Goal: Information Seeking & Learning: Check status

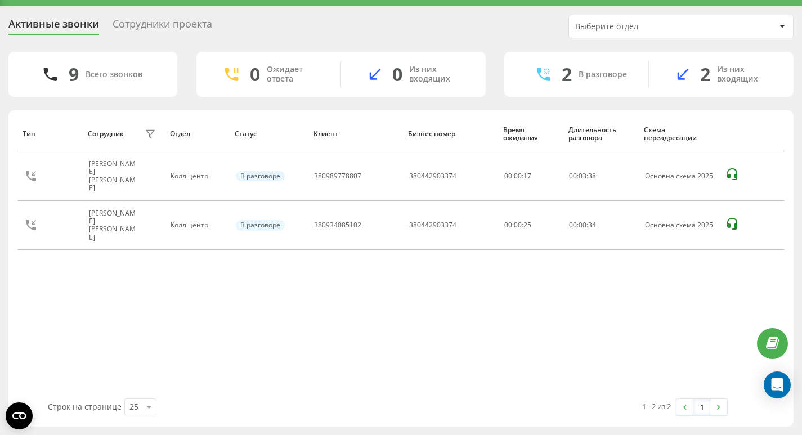
click at [136, 283] on div "Тип Сотрудник фильтра Отдел Статус Клиент Бизнес номер Время ожидания Длительно…" at bounding box center [400, 257] width 767 height 283
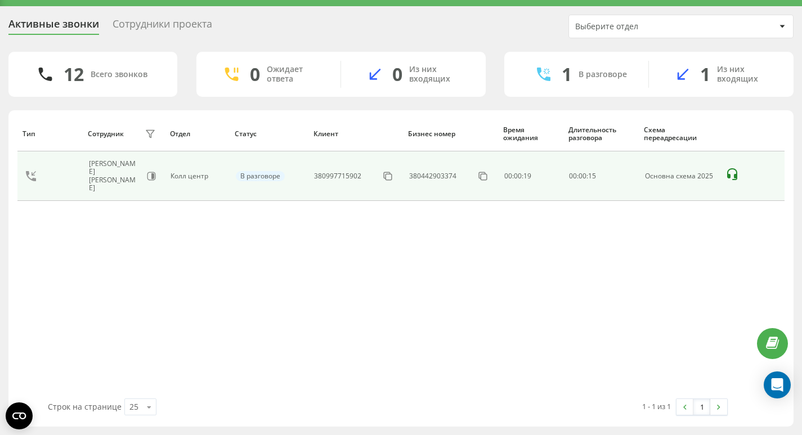
click at [142, 172] on div "[PERSON_NAME]" at bounding box center [115, 176] width 53 height 33
click at [149, 172] on icon at bounding box center [152, 176] width 8 height 8
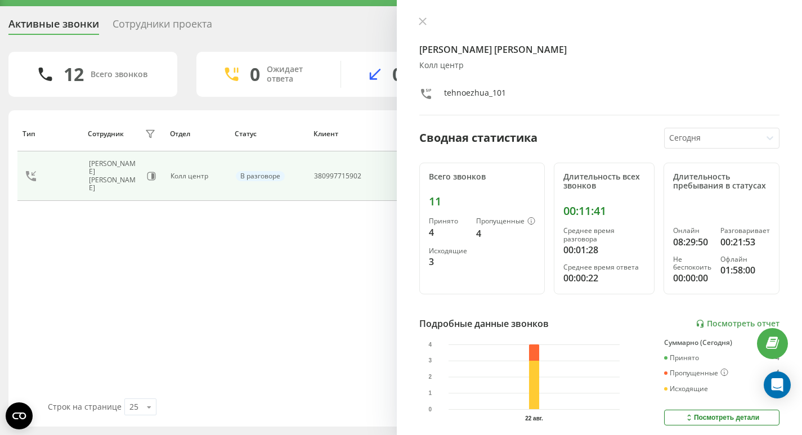
click at [207, 29] on div "Сотрудники проекта" at bounding box center [163, 26] width 100 height 17
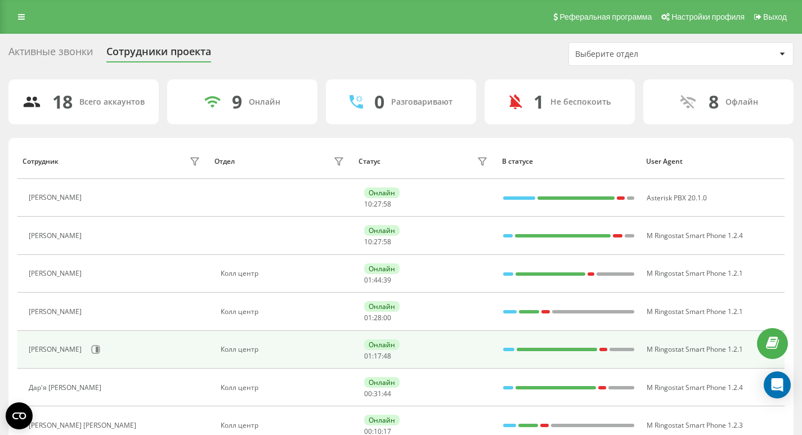
click at [81, 352] on div "[PERSON_NAME] [PERSON_NAME]" at bounding box center [57, 350] width 56 height 8
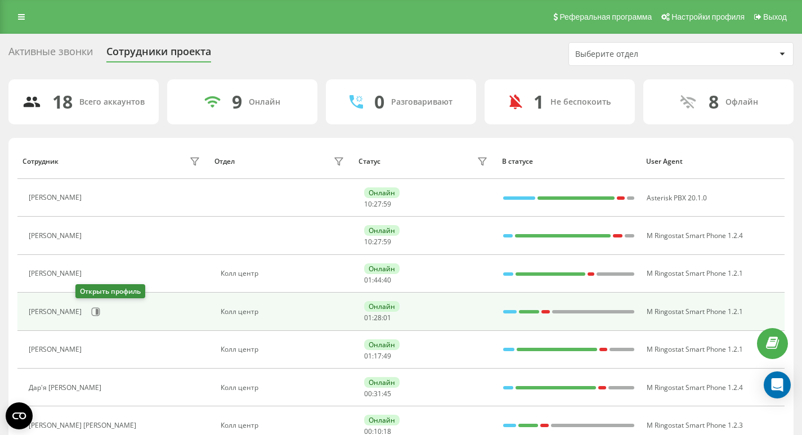
click at [84, 301] on td "[PERSON_NAME]" at bounding box center [113, 312] width 192 height 38
click at [84, 302] on div "[PERSON_NAME]" at bounding box center [116, 311] width 175 height 19
click at [91, 309] on icon at bounding box center [95, 311] width 9 height 9
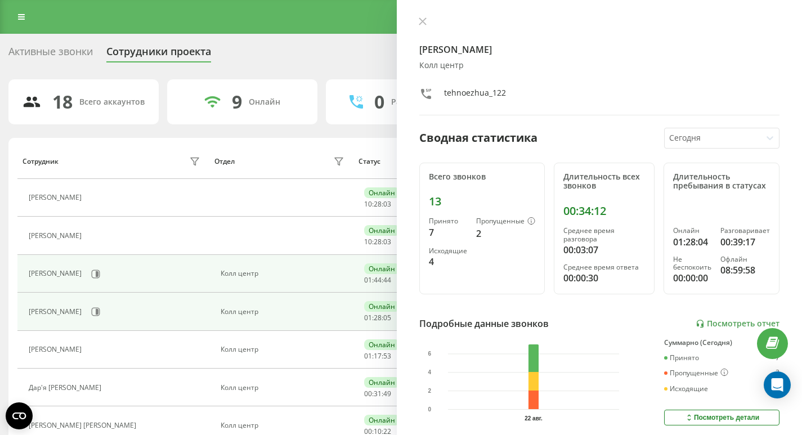
click at [93, 270] on div "[PERSON_NAME]" at bounding box center [116, 274] width 175 height 19
click at [104, 274] on button at bounding box center [95, 274] width 17 height 17
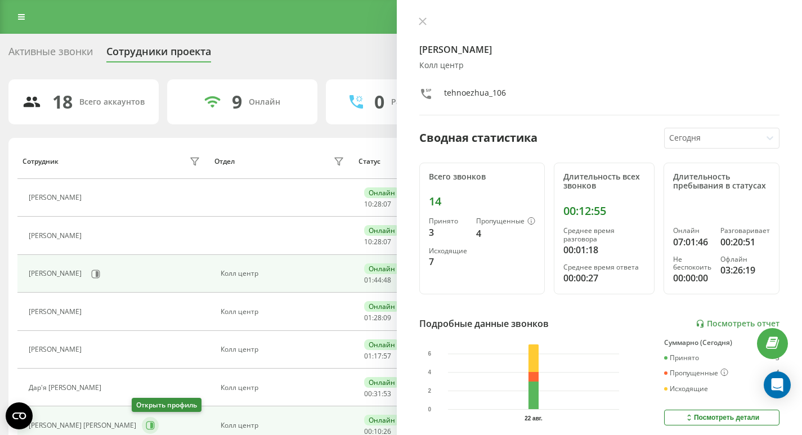
click at [150, 423] on icon at bounding box center [151, 426] width 3 height 6
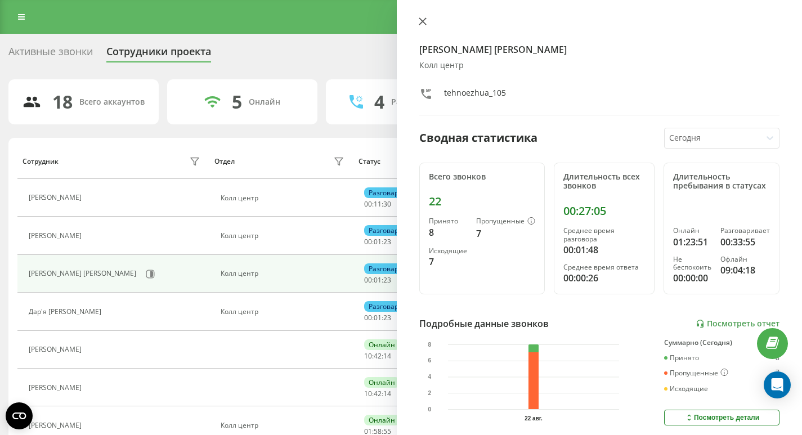
click at [426, 19] on icon at bounding box center [422, 21] width 7 height 7
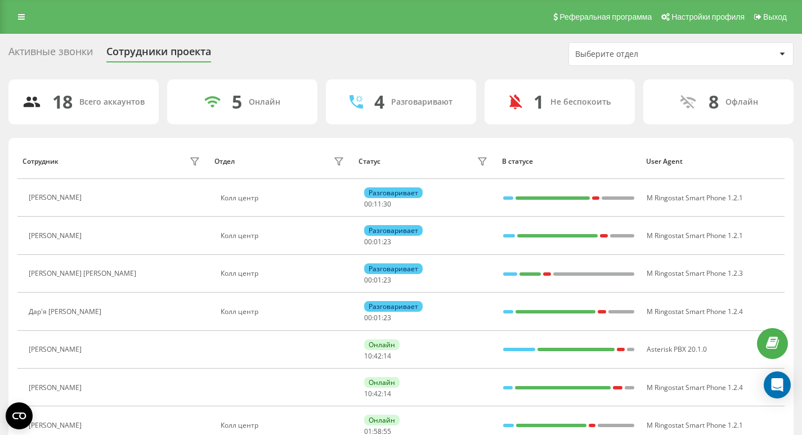
click at [77, 53] on div "Активные звонки" at bounding box center [50, 54] width 84 height 17
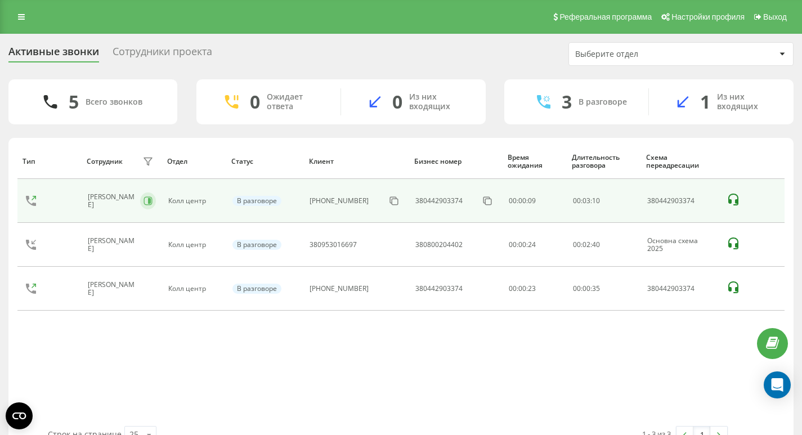
click at [156, 199] on button at bounding box center [148, 201] width 16 height 17
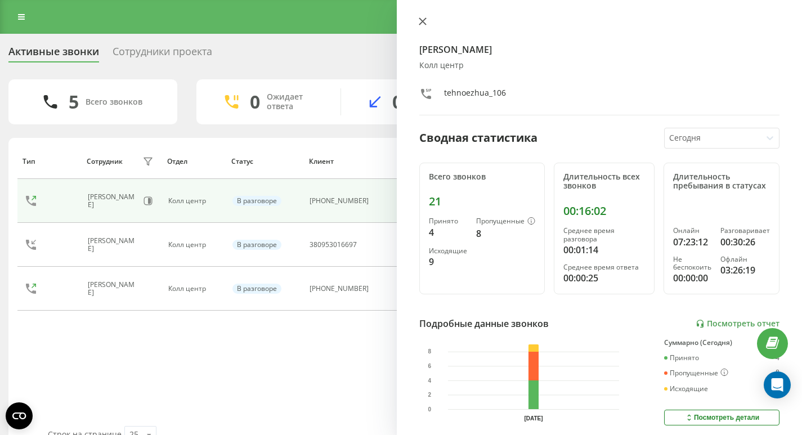
click at [427, 23] on button at bounding box center [422, 22] width 15 height 11
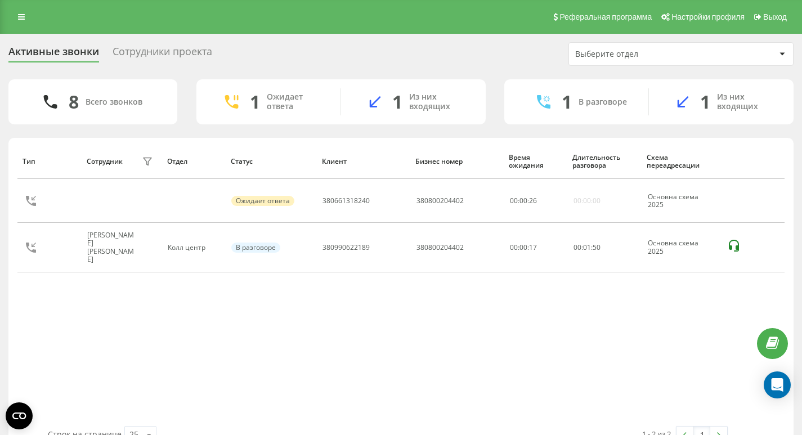
click at [602, 336] on div "Тип Сотрудник фильтра Отдел Статус Клиент Бизнес номер Время ожидания Длительно…" at bounding box center [400, 285] width 767 height 283
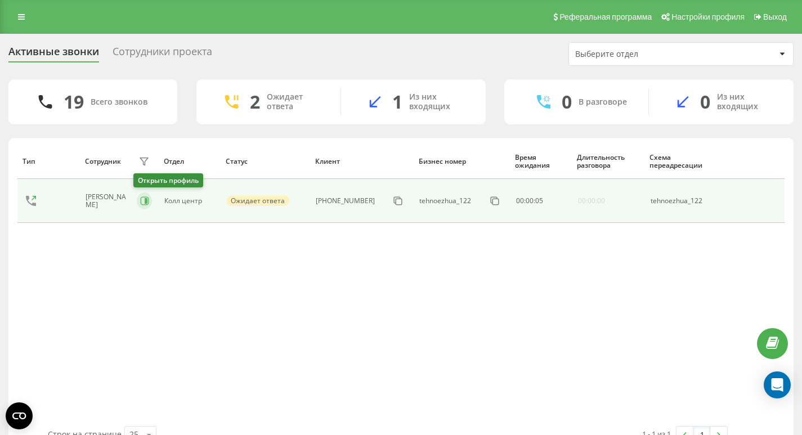
click at [141, 197] on icon at bounding box center [144, 201] width 8 height 8
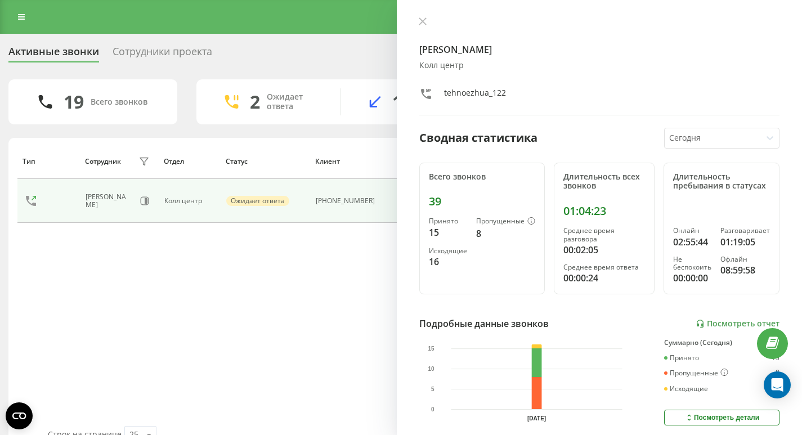
click at [177, 51] on div "Сотрудники проекта" at bounding box center [163, 54] width 100 height 17
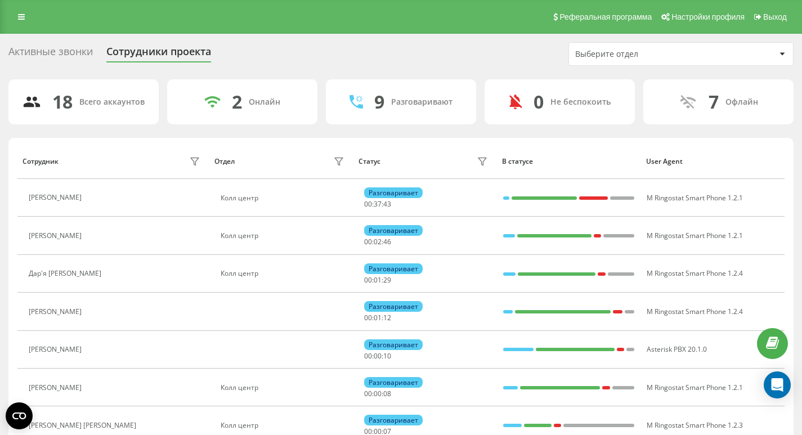
click at [84, 58] on div "Активные звонки" at bounding box center [50, 54] width 84 height 17
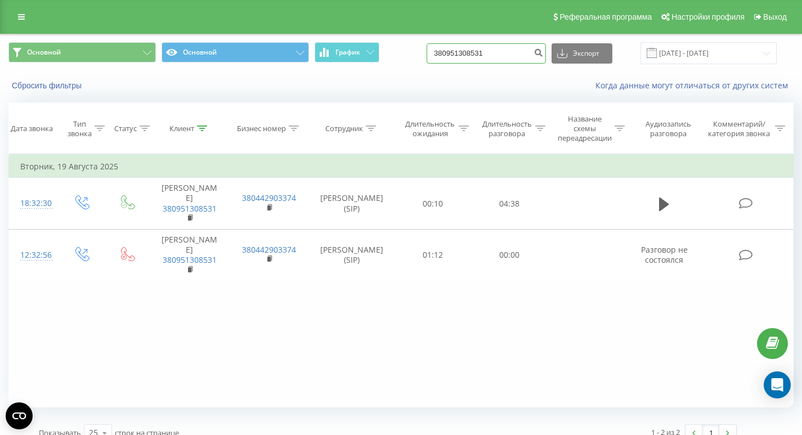
click at [516, 60] on input "380951308531" at bounding box center [486, 53] width 119 height 20
paste input "67887870"
type input "380678878701"
click at [563, 56] on button "Экспорт" at bounding box center [582, 53] width 61 height 20
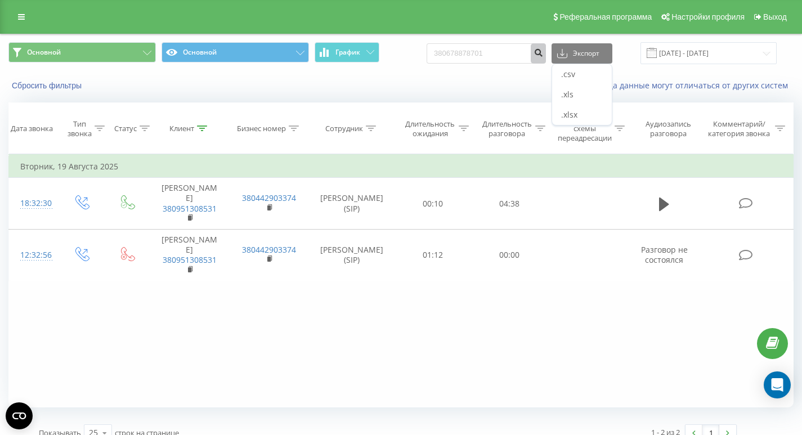
click at [543, 55] on icon "submit" at bounding box center [539, 51] width 10 height 7
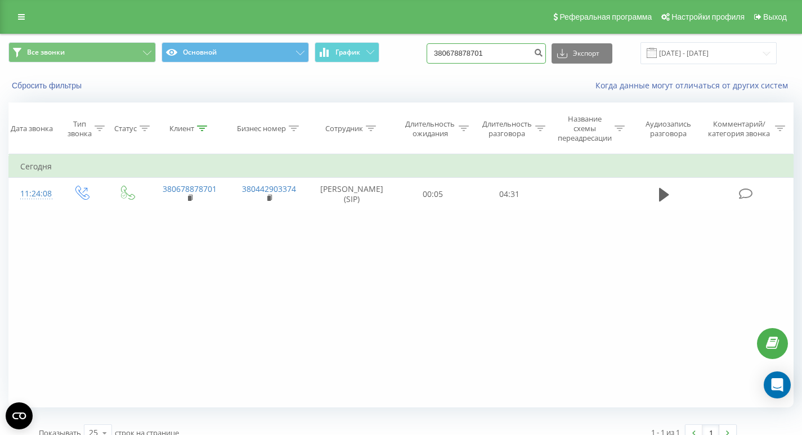
click at [500, 47] on input "380678878701" at bounding box center [486, 53] width 119 height 20
paste input "990865772"
type input "380990865772"
click at [546, 57] on button "submit" at bounding box center [538, 53] width 15 height 20
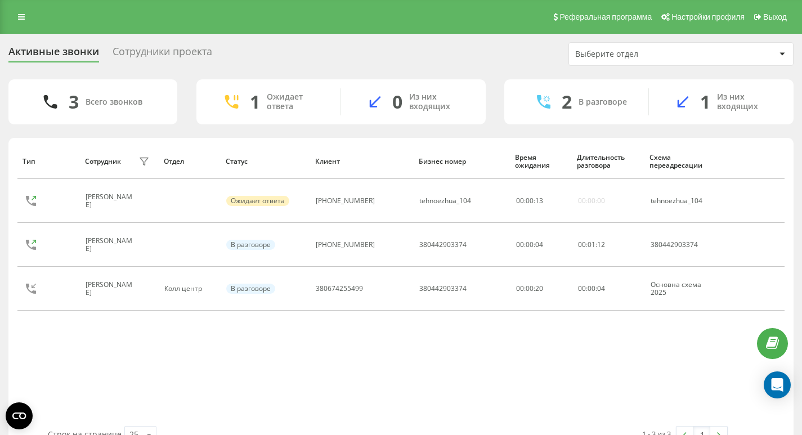
click at [142, 55] on div "Сотрудники проекта" at bounding box center [163, 54] width 100 height 17
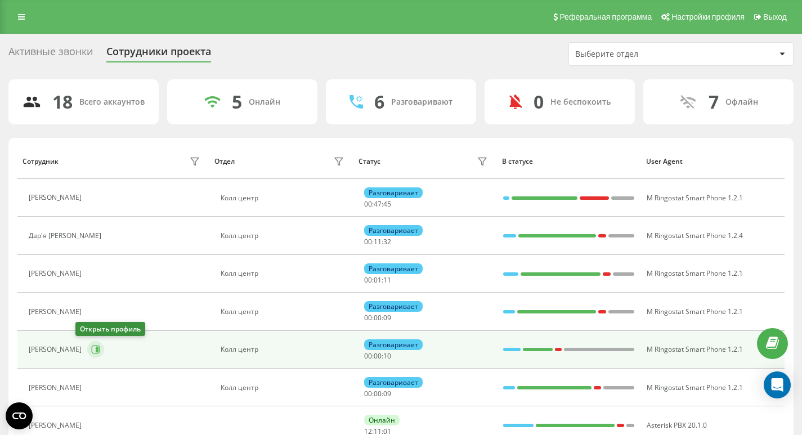
click at [96, 347] on icon at bounding box center [97, 350] width 3 height 6
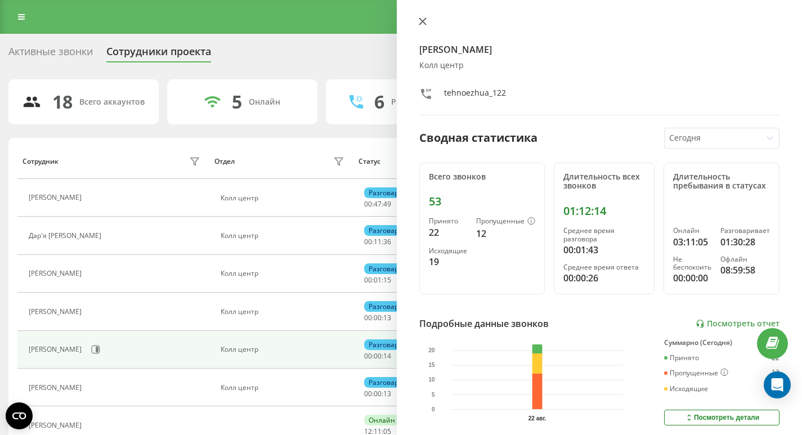
click at [421, 24] on icon at bounding box center [423, 21] width 8 height 8
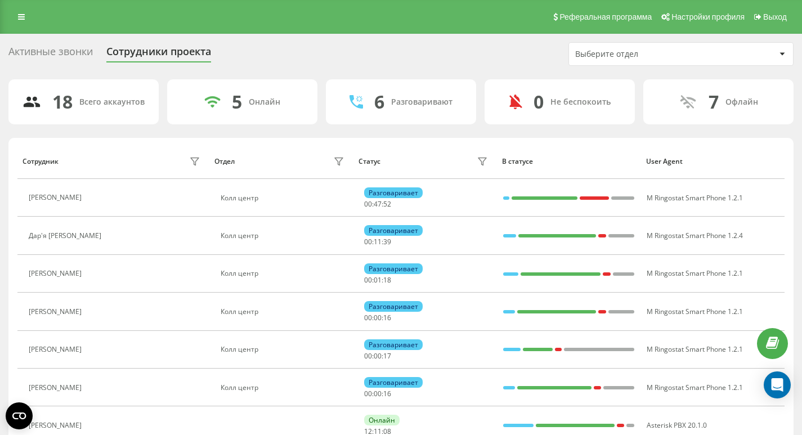
click at [70, 55] on div "Активные звонки" at bounding box center [50, 54] width 84 height 17
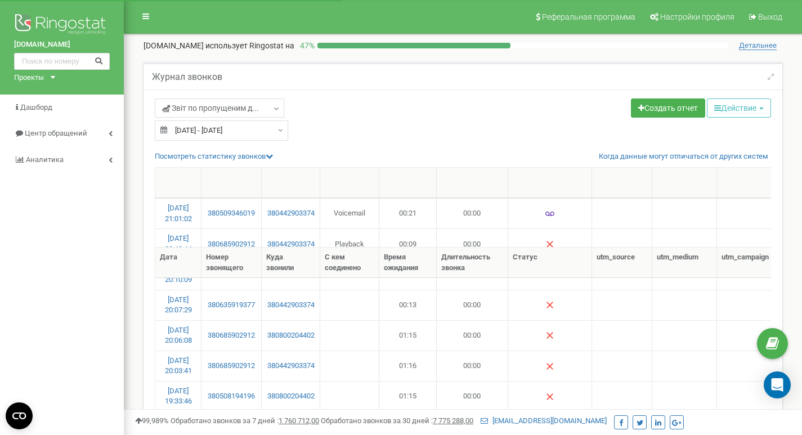
select select "50"
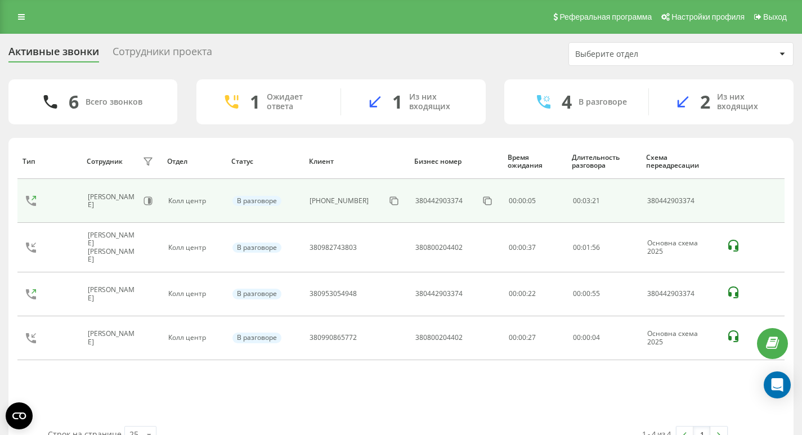
click at [142, 198] on div "[PERSON_NAME]" at bounding box center [122, 200] width 68 height 19
click at [150, 203] on icon at bounding box center [148, 200] width 9 height 9
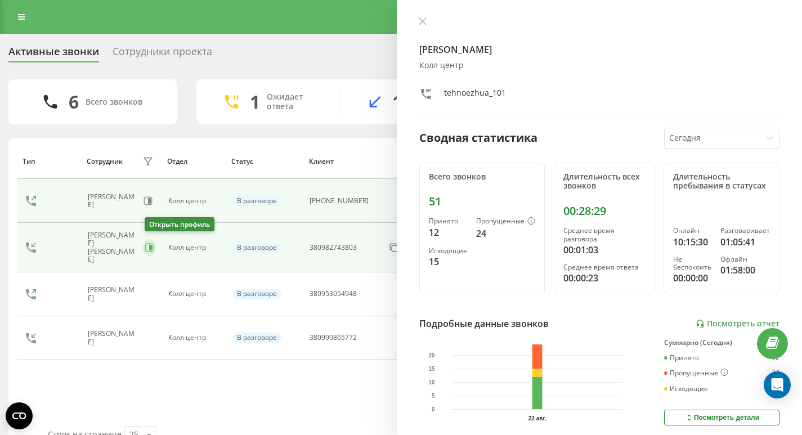
click at [149, 246] on icon at bounding box center [149, 247] width 9 height 9
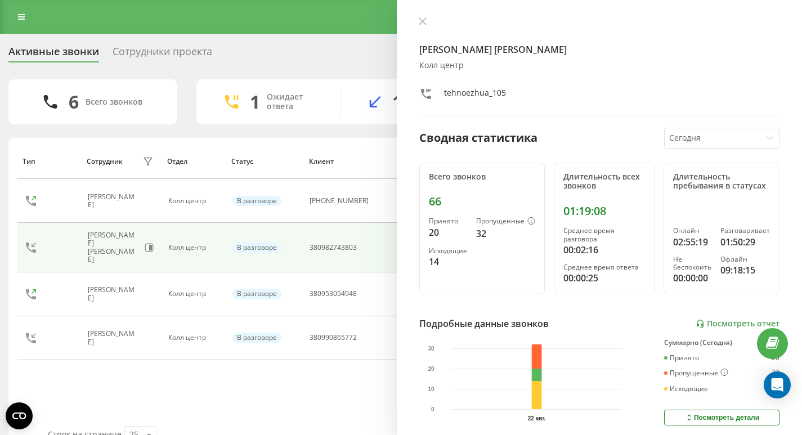
click at [169, 58] on div "Сотрудники проекта" at bounding box center [163, 54] width 100 height 17
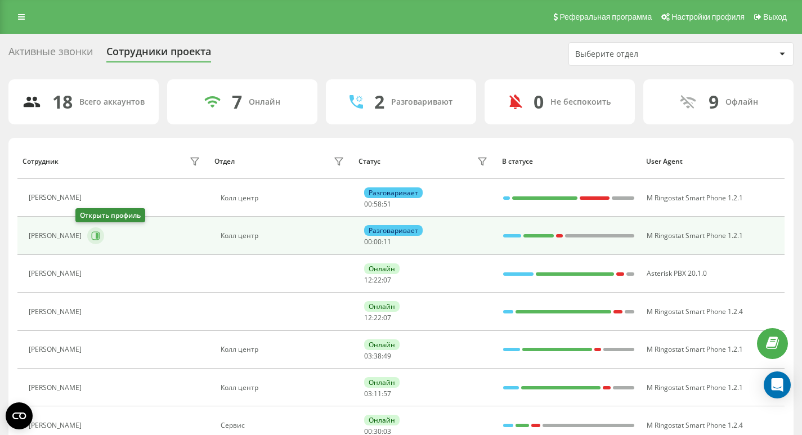
click at [87, 241] on button at bounding box center [95, 235] width 17 height 17
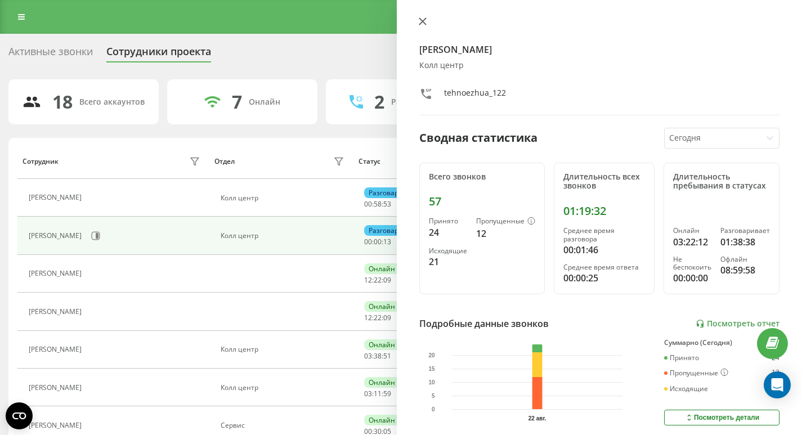
click at [424, 22] on icon at bounding box center [422, 21] width 7 height 7
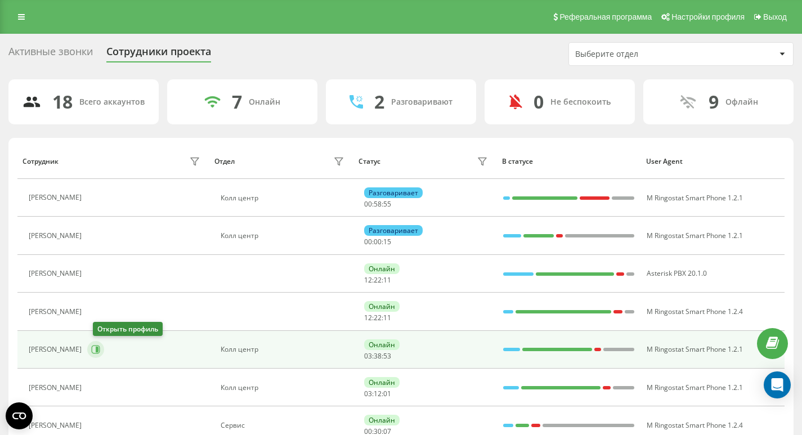
click at [100, 355] on button at bounding box center [95, 349] width 17 height 17
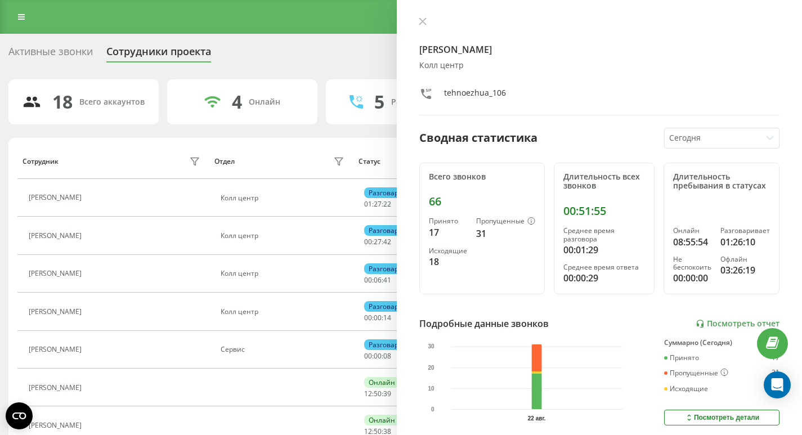
click at [61, 50] on div "Активные звонки" at bounding box center [50, 54] width 84 height 17
click at [422, 23] on icon at bounding box center [422, 21] width 7 height 7
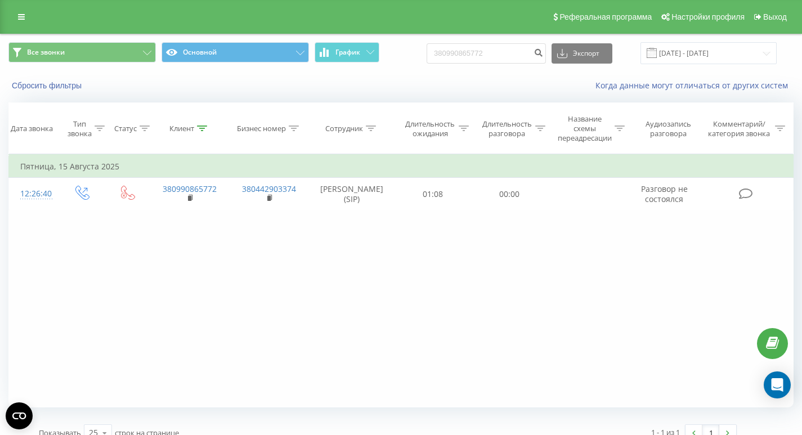
click at [662, 305] on div "Фильтровать по условию Равно Введите значение Отмена OK Фильтровать по условию …" at bounding box center [400, 280] width 785 height 253
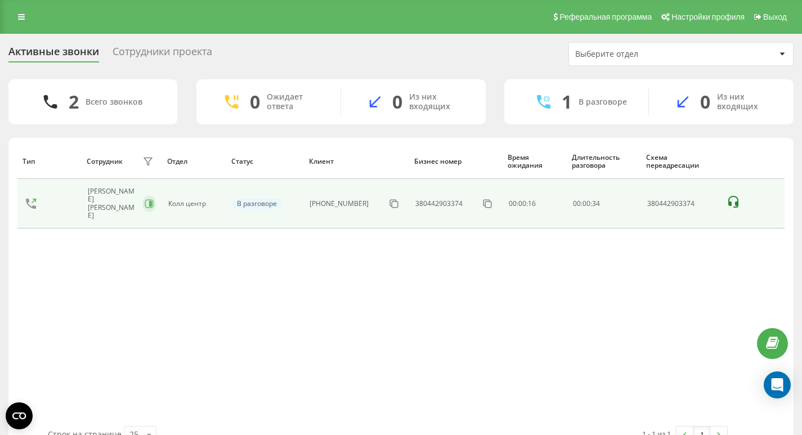
click at [149, 203] on icon at bounding box center [149, 203] width 9 height 9
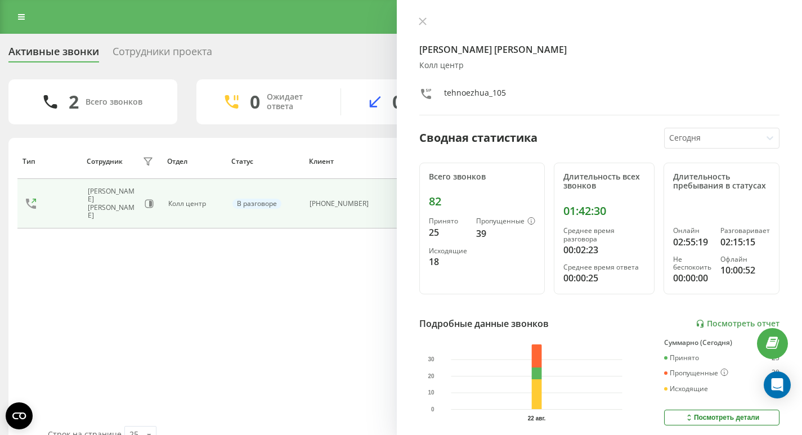
click at [167, 57] on div "Сотрудники проекта" at bounding box center [163, 54] width 100 height 17
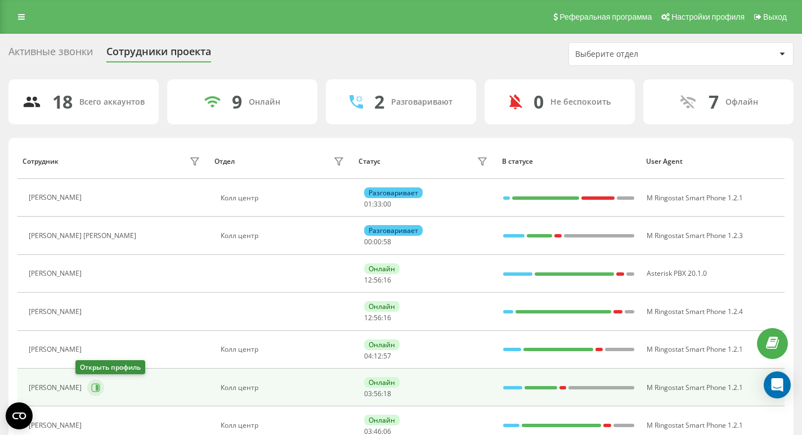
click at [87, 390] on button at bounding box center [95, 387] width 17 height 17
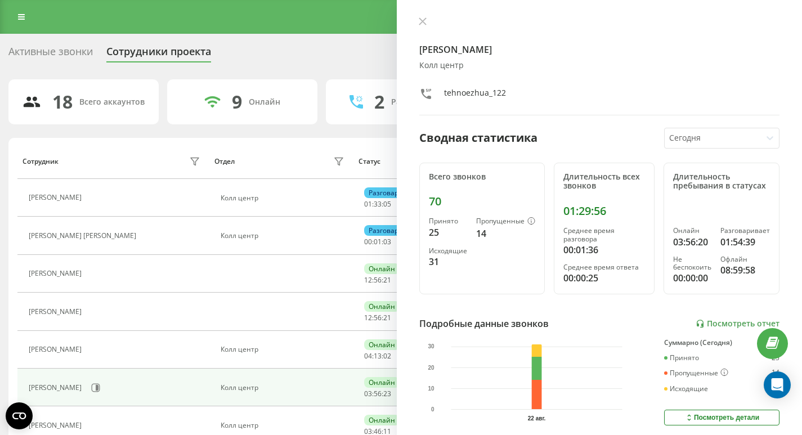
scroll to position [16, 0]
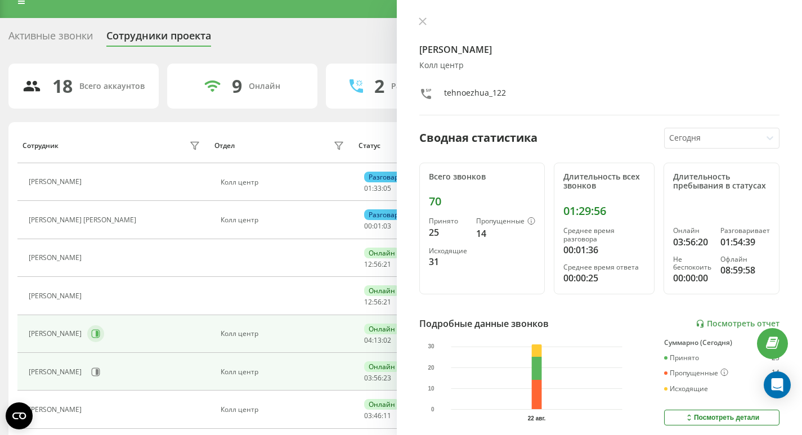
click at [100, 338] on icon at bounding box center [96, 334] width 8 height 8
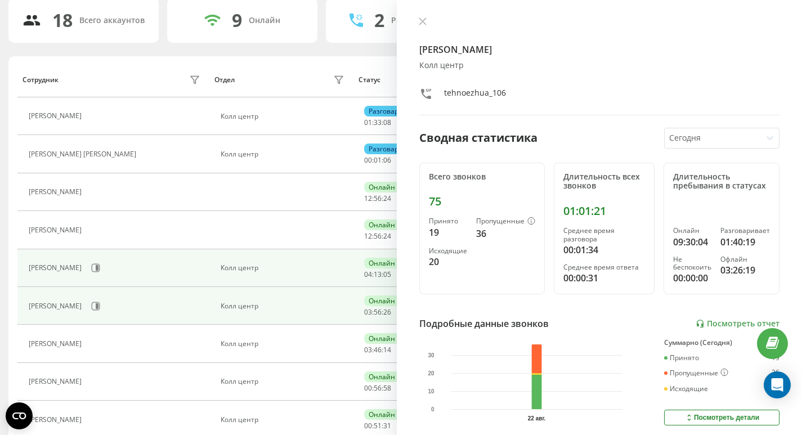
scroll to position [111, 0]
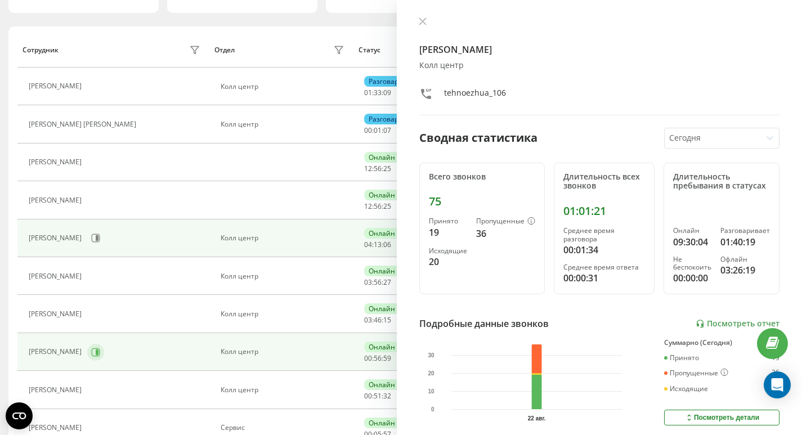
click at [99, 353] on icon at bounding box center [97, 352] width 3 height 6
